Goal: Task Accomplishment & Management: Complete application form

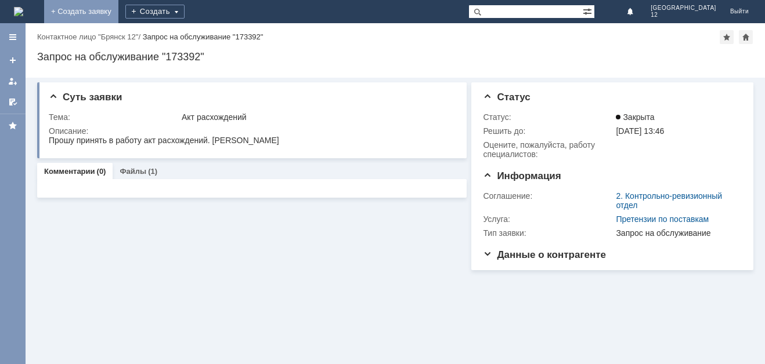
click at [118, 21] on link "+ Создать заявку" at bounding box center [81, 11] width 74 height 23
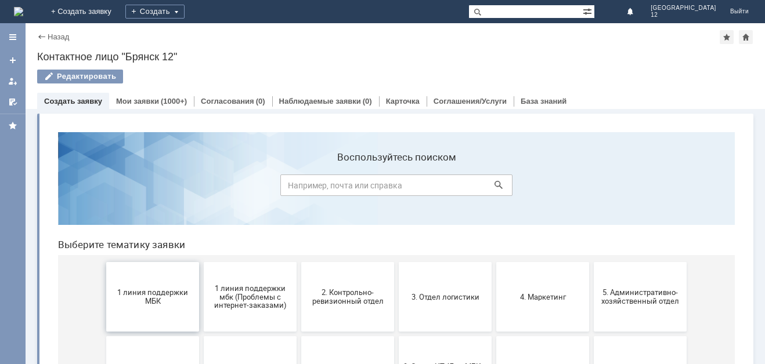
click at [156, 304] on span "1 линия поддержки МБК" at bounding box center [153, 296] width 86 height 17
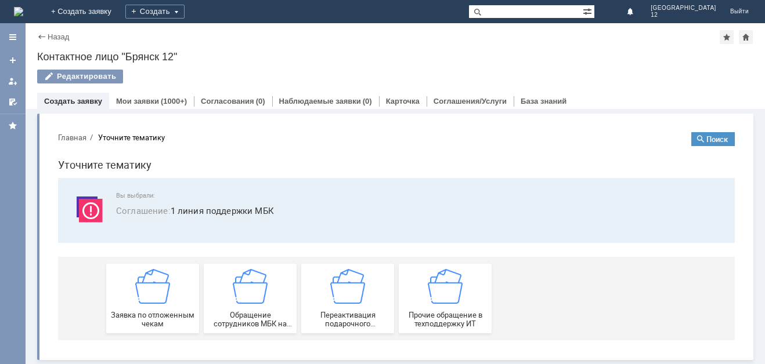
click at [156, 304] on img at bounding box center [152, 286] width 35 height 35
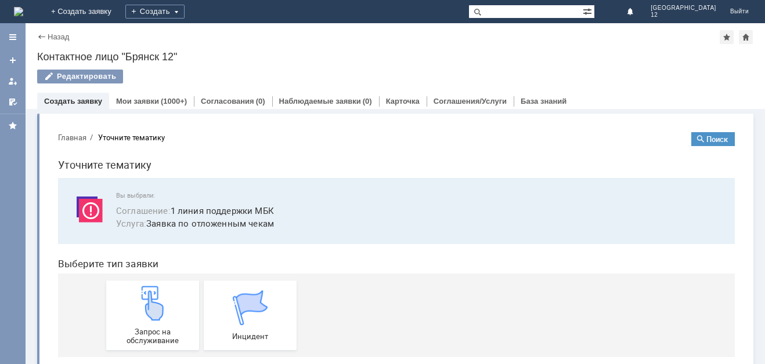
click at [156, 304] on img at bounding box center [152, 303] width 35 height 35
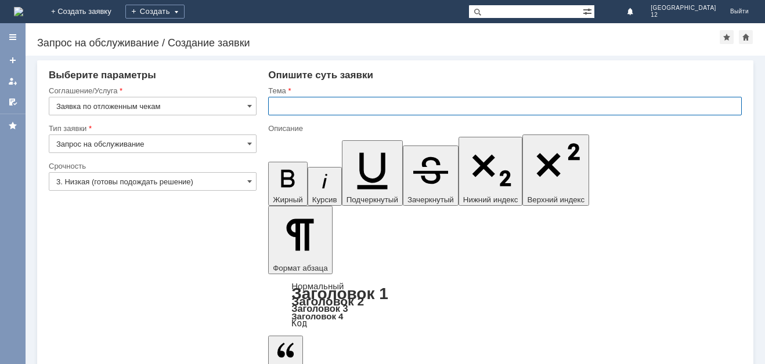
click at [280, 103] on input "text" at bounding box center [504, 106] width 473 height 19
type input "Отл чек [DATE]."
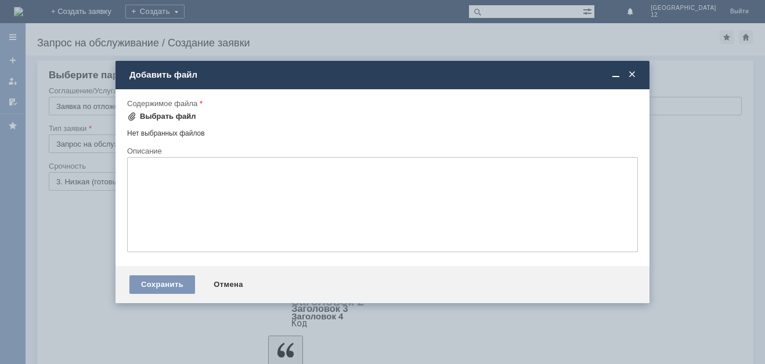
click at [155, 118] on div "Выбрать файл" at bounding box center [168, 116] width 56 height 9
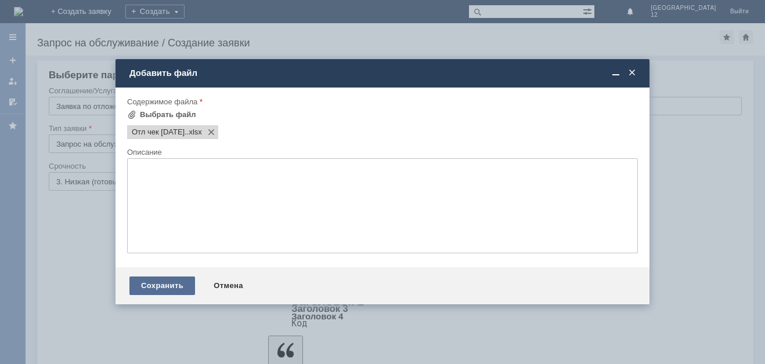
click at [151, 288] on div "Сохранить" at bounding box center [162, 286] width 66 height 19
